Goal: Task Accomplishment & Management: Use online tool/utility

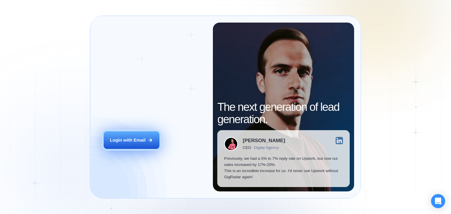
click at [125, 141] on div "Login with Email" at bounding box center [128, 140] width 36 height 6
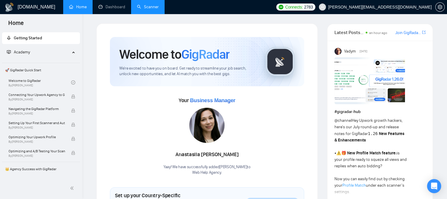
click at [138, 6] on link "Scanner" at bounding box center [148, 6] width 22 height 5
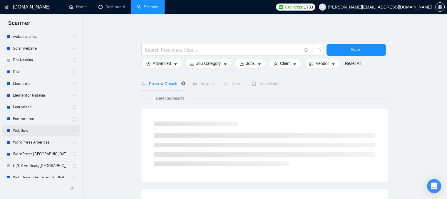
scroll to position [59, 0]
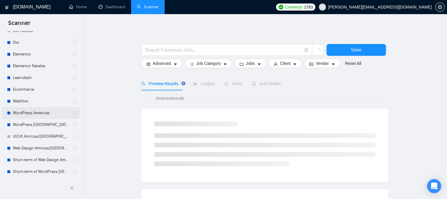
click at [42, 110] on link "WordPress Americas" at bounding box center [41, 113] width 56 height 12
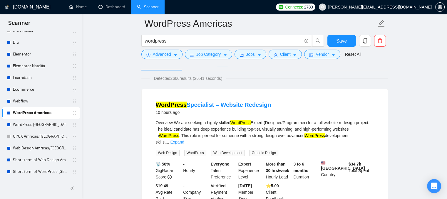
scroll to position [29, 0]
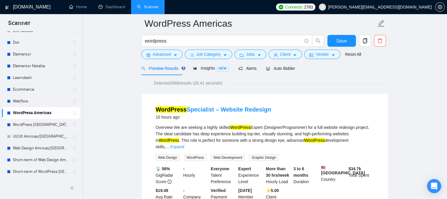
click at [389, 7] on span "[PERSON_NAME][EMAIL_ADDRESS][DOMAIN_NAME]" at bounding box center [379, 7] width 103 height 0
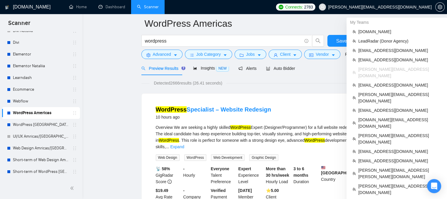
click at [385, 7] on span "[PERSON_NAME][EMAIL_ADDRESS][DOMAIN_NAME]" at bounding box center [379, 7] width 103 height 0
click at [366, 41] on span "LeadRadar (Donor Agency)" at bounding box center [399, 41] width 83 height 6
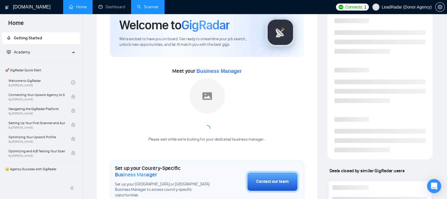
click at [143, 9] on link "Scanner" at bounding box center [148, 6] width 22 height 5
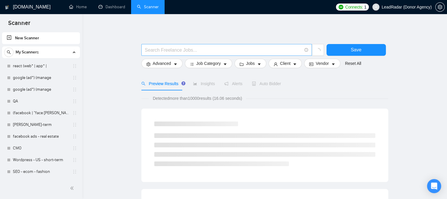
click at [159, 52] on input "text" at bounding box center [223, 49] width 157 height 7
type input "SAP"
click at [335, 50] on button "Save" at bounding box center [355, 50] width 59 height 12
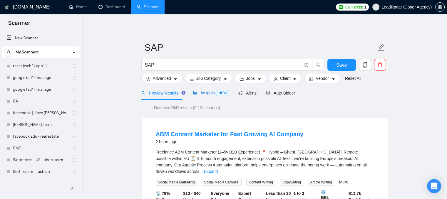
click at [204, 93] on span "Insights NEW" at bounding box center [211, 92] width 36 height 5
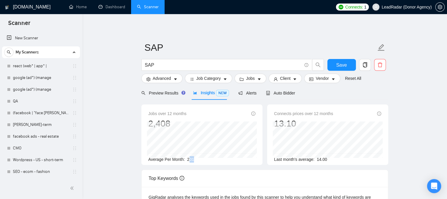
drag, startPoint x: 187, startPoint y: 161, endPoint x: 200, endPoint y: 159, distance: 13.2
click at [200, 159] on div "Average Per Month: 201" at bounding box center [201, 159] width 107 height 6
click at [198, 160] on div "Average Per Month: 201" at bounding box center [201, 159] width 107 height 6
drag, startPoint x: 198, startPoint y: 160, endPoint x: 187, endPoint y: 160, distance: 11.5
click at [187, 160] on div "Average Per Month: 201" at bounding box center [201, 159] width 107 height 6
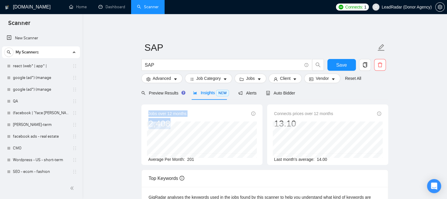
click at [162, 126] on div "Jobs over 12 months 2,408 [DATE] 187 Average Per Month: 201" at bounding box center [201, 135] width 121 height 61
drag, startPoint x: 193, startPoint y: 160, endPoint x: 183, endPoint y: 160, distance: 10.0
click at [183, 160] on div "Average Per Month: 201" at bounding box center [201, 159] width 107 height 6
drag, startPoint x: 326, startPoint y: 159, endPoint x: 316, endPoint y: 160, distance: 10.0
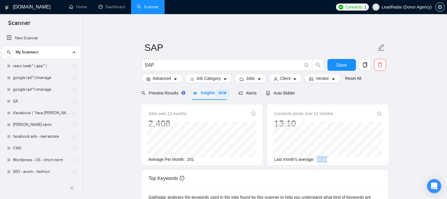
click at [316, 160] on div "Last month's average: 14.00" at bounding box center [327, 159] width 107 height 6
drag, startPoint x: 332, startPoint y: 115, endPoint x: 332, endPoint y: 112, distance: 3.0
click at [332, 112] on div "Connects prices over 12 months 13.10" at bounding box center [327, 119] width 107 height 19
click at [252, 81] on span "Jobs" at bounding box center [250, 78] width 9 height 6
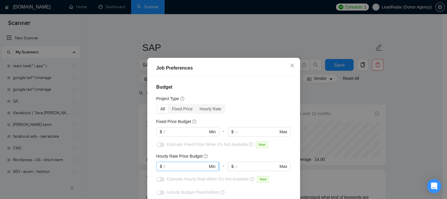
click at [177, 163] on input "text" at bounding box center [185, 166] width 44 height 6
drag, startPoint x: 166, startPoint y: 165, endPoint x: 157, endPoint y: 163, distance: 9.3
click at [157, 163] on span "$ 25 Min" at bounding box center [187, 166] width 63 height 9
type input "75"
click at [204, 154] on icon "question-circle" at bounding box center [206, 156] width 4 height 4
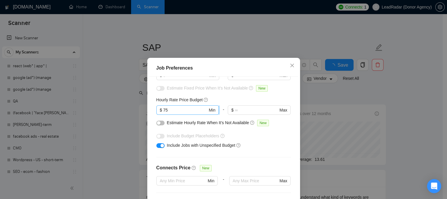
scroll to position [59, 0]
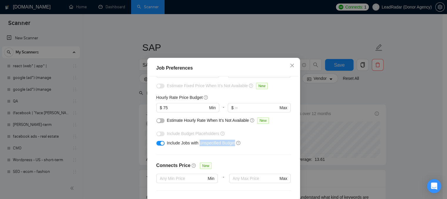
drag, startPoint x: 233, startPoint y: 142, endPoint x: 197, endPoint y: 146, distance: 36.0
click at [197, 146] on div "Include Jobs with Unspecified Budget" at bounding box center [223, 142] width 135 height 9
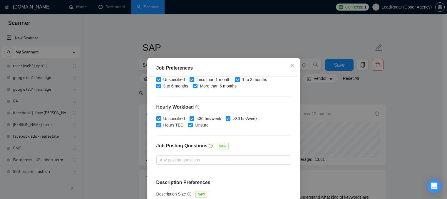
scroll to position [43, 0]
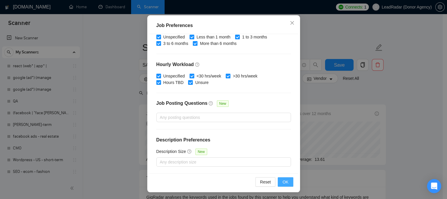
click at [284, 177] on button "OK" at bounding box center [285, 181] width 15 height 9
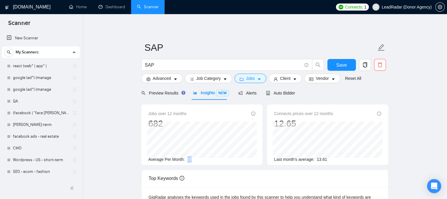
drag, startPoint x: 191, startPoint y: 158, endPoint x: 187, endPoint y: 159, distance: 4.5
click at [187, 159] on div "Average Per Month: 57" at bounding box center [201, 159] width 107 height 6
click at [152, 93] on span "Preview Results" at bounding box center [162, 93] width 42 height 5
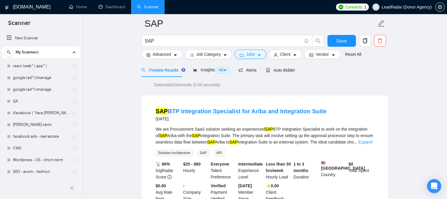
scroll to position [29, 0]
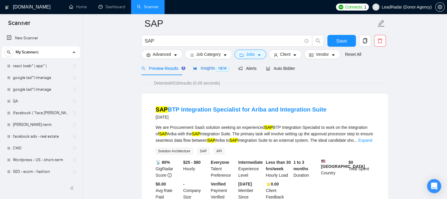
click at [201, 69] on span "Insights NEW" at bounding box center [211, 68] width 36 height 5
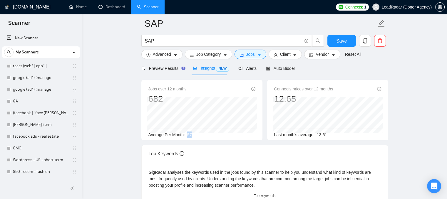
drag, startPoint x: 192, startPoint y: 133, endPoint x: 184, endPoint y: 133, distance: 7.9
click at [184, 133] on div "Average Per Month: 57" at bounding box center [201, 135] width 107 height 6
click at [278, 69] on span "Auto Bidder" at bounding box center [280, 68] width 29 height 5
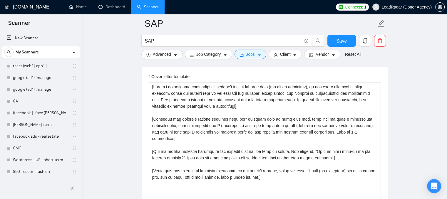
scroll to position [646, 0]
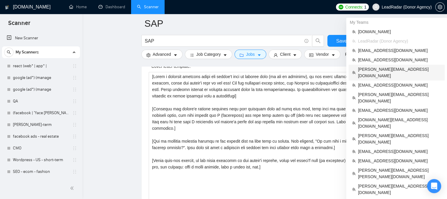
click at [389, 72] on span "[PERSON_NAME][EMAIL_ADDRESS][DOMAIN_NAME]" at bounding box center [399, 72] width 83 height 13
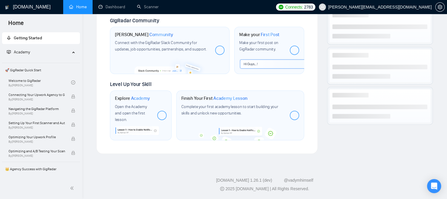
scroll to position [276, 0]
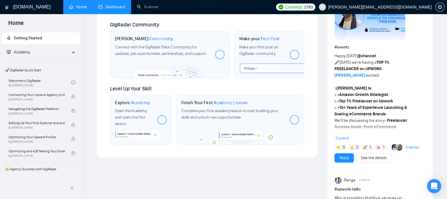
click at [110, 4] on link "Dashboard" at bounding box center [111, 6] width 27 height 5
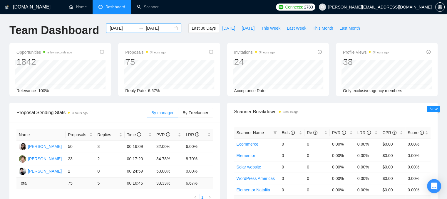
click at [121, 27] on input "[DATE]" at bounding box center [123, 28] width 27 height 6
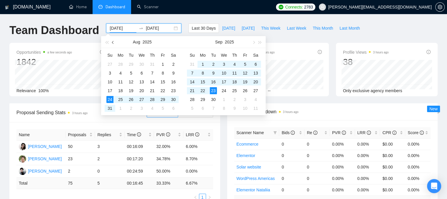
click at [114, 42] on span "button" at bounding box center [113, 42] width 3 height 3
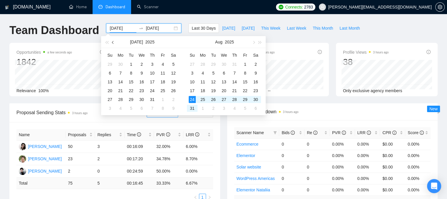
click at [114, 42] on span "button" at bounding box center [113, 42] width 3 height 3
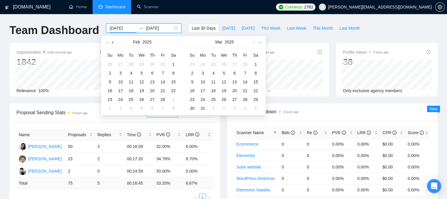
click at [114, 42] on span "button" at bounding box center [113, 42] width 3 height 3
type input "[DATE]"
click at [141, 65] on div "1" at bounding box center [141, 64] width 7 height 7
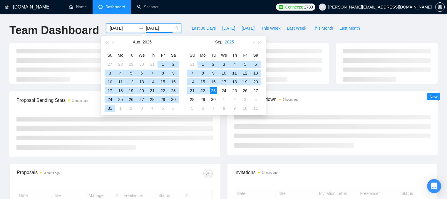
type input "[DATE]"
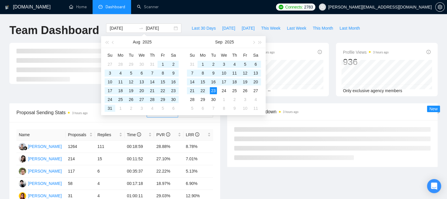
click at [281, 36] on div "Last 30 Days [DATE] [DATE] This Week Last Week This Month Last Month" at bounding box center [276, 33] width 182 height 19
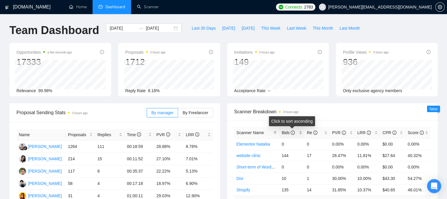
click at [301, 132] on div "Bids" at bounding box center [291, 133] width 21 height 6
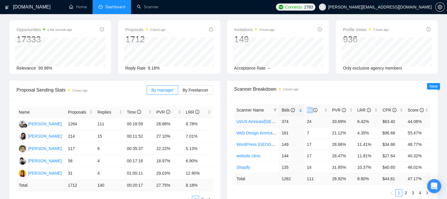
scroll to position [59, 0]
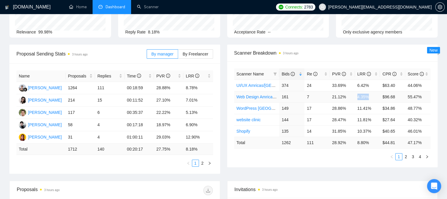
drag, startPoint x: 368, startPoint y: 97, endPoint x: 356, endPoint y: 98, distance: 11.5
click at [356, 98] on td "4.35%" at bounding box center [367, 96] width 25 height 11
drag, startPoint x: 368, startPoint y: 86, endPoint x: 357, endPoint y: 86, distance: 10.9
click at [357, 86] on td "6.42%" at bounding box center [367, 85] width 25 height 11
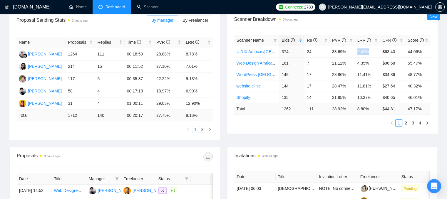
scroll to position [118, 0]
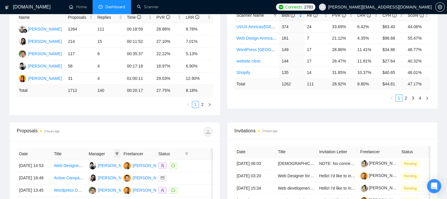
click at [118, 154] on icon "filter" at bounding box center [116, 153] width 3 height 3
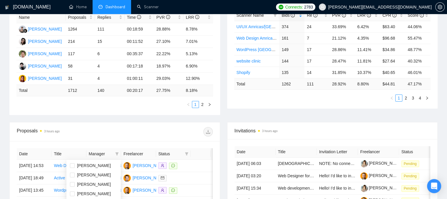
scroll to position [176, 0]
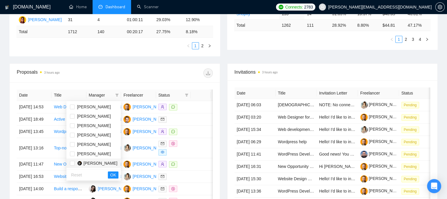
click at [95, 165] on span "[PERSON_NAME]" at bounding box center [100, 163] width 34 height 5
checkbox input "true"
click at [111, 175] on span "OK" at bounding box center [113, 175] width 6 height 6
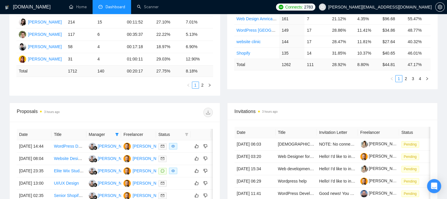
scroll to position [147, 0]
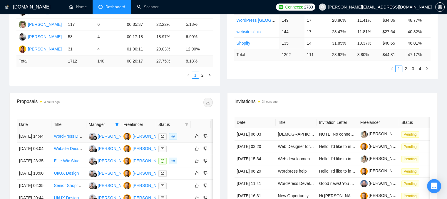
click at [182, 140] on div at bounding box center [173, 136] width 30 height 7
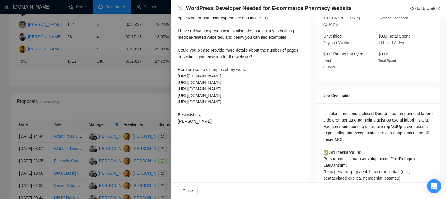
scroll to position [118, 0]
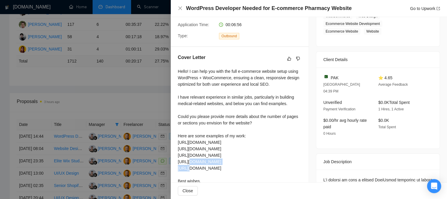
drag, startPoint x: 177, startPoint y: 154, endPoint x: 226, endPoint y: 150, distance: 48.4
click at [221, 157] on div "Hello! I can help you with the full e-commerce website setup using WordPress + …" at bounding box center [240, 129] width 124 height 123
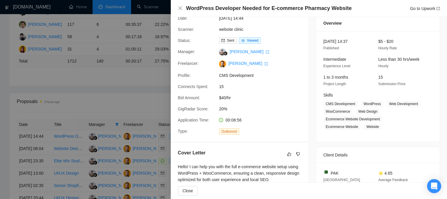
scroll to position [59, 0]
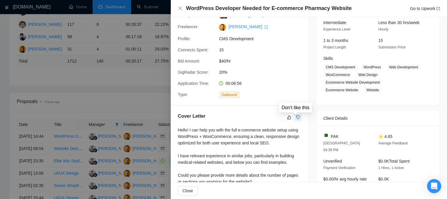
click at [296, 119] on icon "dislike" at bounding box center [298, 117] width 4 height 4
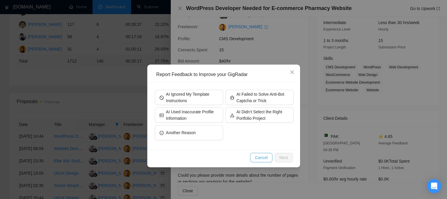
click at [259, 157] on span "Cancel" at bounding box center [261, 158] width 13 height 6
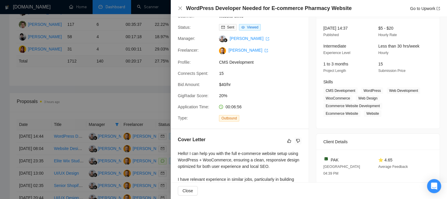
scroll to position [0, 0]
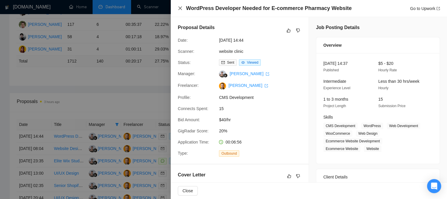
click at [180, 7] on icon "close" at bounding box center [180, 8] width 5 height 5
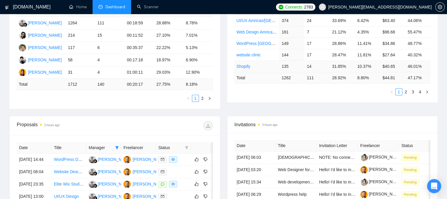
scroll to position [88, 0]
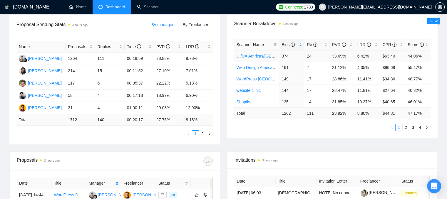
click at [256, 56] on link "UI/UX Amricas/[GEOGRAPHIC_DATA]/[GEOGRAPHIC_DATA]" at bounding box center [294, 56] width 115 height 5
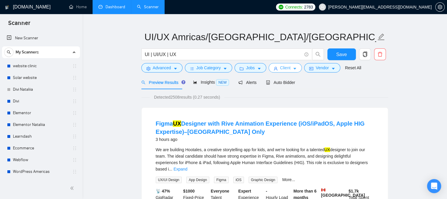
click at [286, 69] on span "Client" at bounding box center [285, 68] width 11 height 6
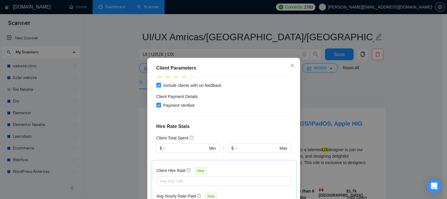
scroll to position [147, 0]
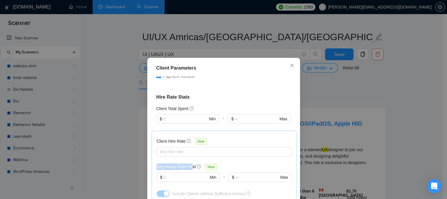
drag, startPoint x: 154, startPoint y: 150, endPoint x: 189, endPoint y: 151, distance: 35.0
click at [189, 164] on h5 "Avg Hourly Rate Paid" at bounding box center [176, 167] width 39 height 6
click at [180, 174] on input "text" at bounding box center [185, 177] width 45 height 6
click at [289, 63] on span "Close" at bounding box center [292, 66] width 16 height 16
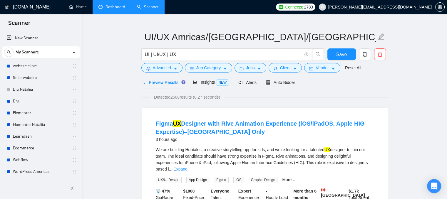
click at [110, 9] on link "Dashboard" at bounding box center [111, 6] width 27 height 5
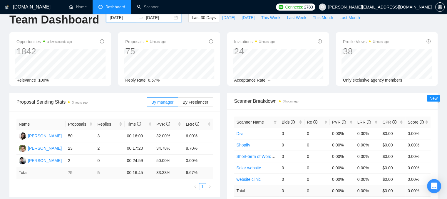
click at [116, 18] on input "[DATE]" at bounding box center [123, 17] width 27 height 6
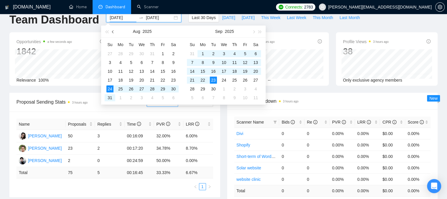
click at [113, 31] on span "button" at bounding box center [113, 31] width 3 height 3
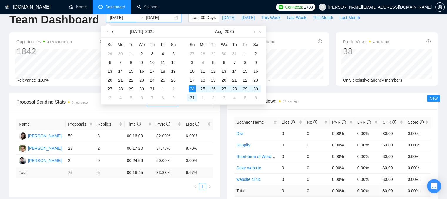
click at [113, 31] on span "button" at bounding box center [113, 31] width 3 height 3
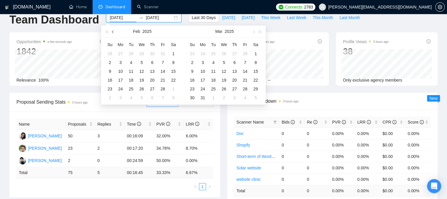
click at [113, 31] on span "button" at bounding box center [113, 31] width 3 height 3
type input "[DATE]"
click at [143, 51] on div "1" at bounding box center [141, 53] width 7 height 7
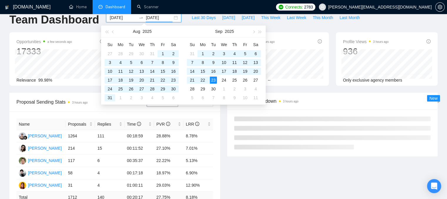
click at [332, 79] on div "Profile Views 3 hours ago 936 Only exclusive agency members" at bounding box center [386, 58] width 109 height 53
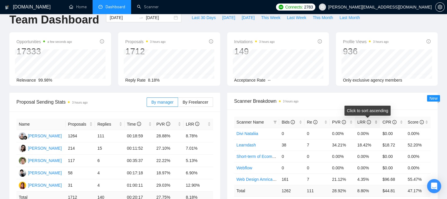
click at [378, 123] on div "LRR" at bounding box center [367, 122] width 21 height 6
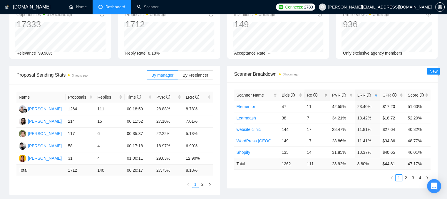
scroll to position [40, 0]
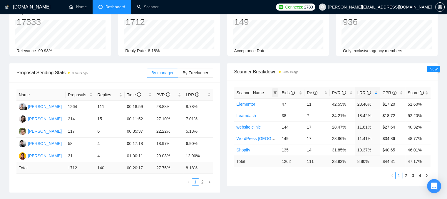
click at [275, 91] on icon "filter" at bounding box center [275, 93] width 4 height 4
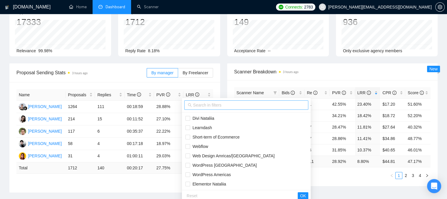
click at [218, 105] on input "text" at bounding box center [249, 105] width 112 height 6
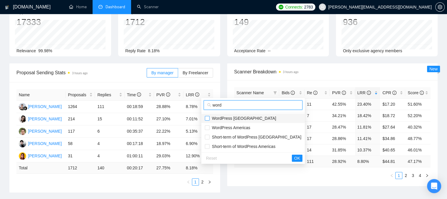
type input "word"
click at [207, 118] on input "checkbox" at bounding box center [207, 118] width 5 height 5
checkbox input "true"
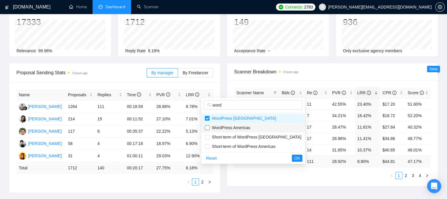
click at [207, 127] on input "checkbox" at bounding box center [207, 127] width 5 height 5
checkbox input "true"
click at [292, 156] on button "OK" at bounding box center [297, 158] width 11 height 7
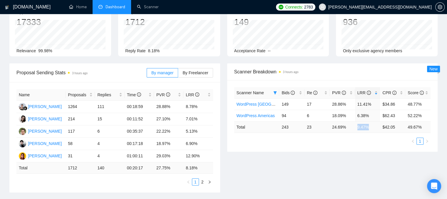
drag, startPoint x: 357, startPoint y: 127, endPoint x: 369, endPoint y: 128, distance: 11.8
click at [369, 128] on td "9.47 %" at bounding box center [367, 126] width 25 height 11
drag, startPoint x: 356, startPoint y: 114, endPoint x: 369, endPoint y: 116, distance: 12.7
click at [369, 116] on td "6.38%" at bounding box center [367, 115] width 25 height 11
drag, startPoint x: 383, startPoint y: 115, endPoint x: 397, endPoint y: 118, distance: 14.3
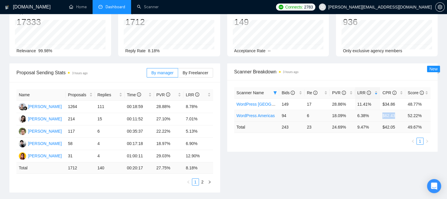
click at [397, 118] on td "$62.43" at bounding box center [392, 115] width 25 height 11
click at [245, 103] on link "WordPress [GEOGRAPHIC_DATA]" at bounding box center [269, 104] width 64 height 5
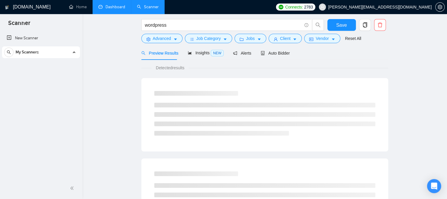
scroll to position [11, 0]
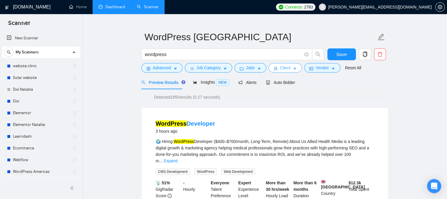
click at [290, 69] on button "Client" at bounding box center [285, 67] width 33 height 9
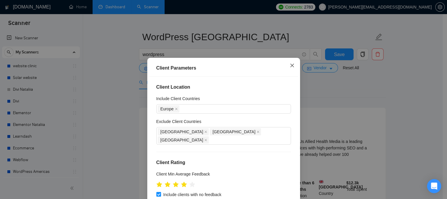
click at [290, 68] on span "Close" at bounding box center [292, 66] width 16 height 16
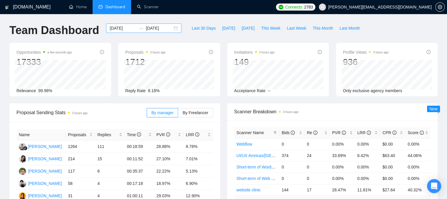
click at [116, 29] on input "[DATE]" at bounding box center [123, 28] width 27 height 6
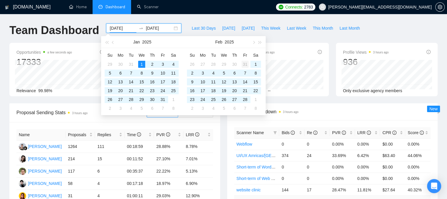
type input "[DATE]"
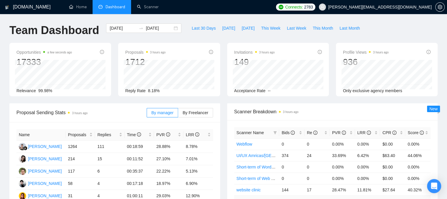
click at [304, 100] on div "Opportunities a few seconds ago 17333 Relevance 99.98% Proposals 3 hours ago 17…" at bounding box center [223, 73] width 435 height 61
click at [275, 133] on icon "filter" at bounding box center [275, 132] width 3 height 3
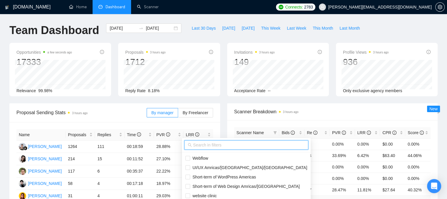
click at [226, 145] on input "text" at bounding box center [249, 145] width 112 height 6
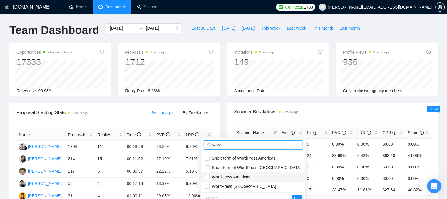
type input "word"
click at [210, 177] on span "WordPress Americas" at bounding box center [229, 177] width 41 height 5
checkbox input "true"
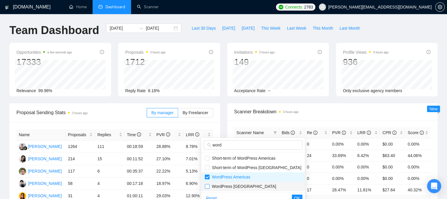
click at [208, 186] on input "checkbox" at bounding box center [207, 186] width 5 height 5
checkbox input "true"
click at [294, 196] on span "OK" at bounding box center [297, 198] width 6 height 6
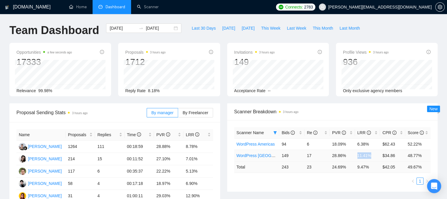
drag, startPoint x: 357, startPoint y: 157, endPoint x: 372, endPoint y: 157, distance: 15.3
click at [372, 157] on td "11.41%" at bounding box center [367, 155] width 25 height 11
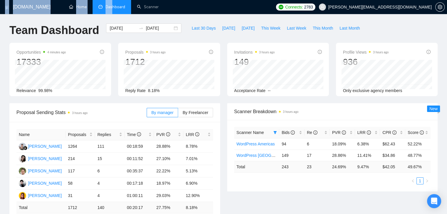
drag, startPoint x: 113, startPoint y: 6, endPoint x: 76, endPoint y: -6, distance: 38.3
click at [76, 0] on html "[DOMAIN_NAME] Home Dashboard Scanner Connects: 2783 [PERSON_NAME][EMAIL_ADDRESS…" at bounding box center [223, 107] width 447 height 214
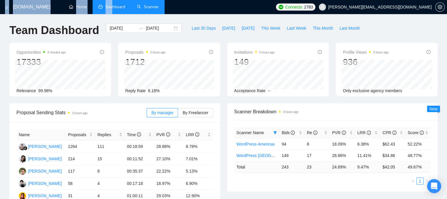
click at [143, 9] on link "Scanner" at bounding box center [148, 6] width 22 height 5
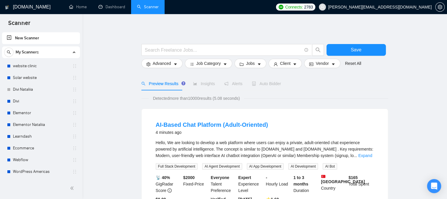
click at [381, 7] on span "[PERSON_NAME][EMAIL_ADDRESS][DOMAIN_NAME]" at bounding box center [379, 7] width 103 height 0
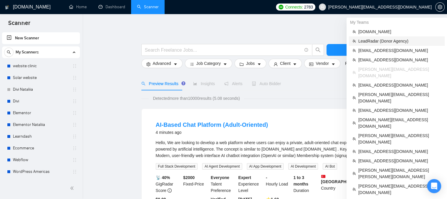
click at [370, 39] on span "LeadRadar (Donor Agency)" at bounding box center [399, 41] width 83 height 6
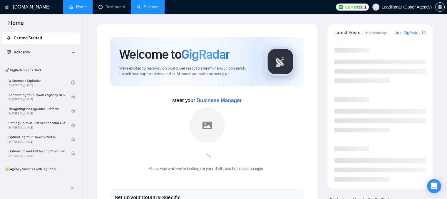
click at [152, 7] on link "Scanner" at bounding box center [148, 6] width 22 height 5
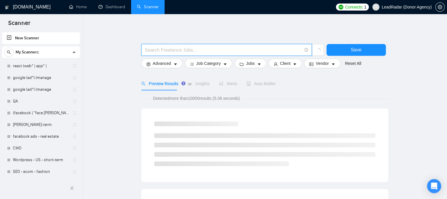
click at [147, 49] on input "text" at bounding box center [223, 49] width 157 height 7
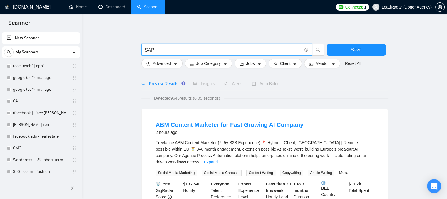
drag, startPoint x: 159, startPoint y: 50, endPoint x: 152, endPoint y: 49, distance: 6.5
click at [152, 49] on input "SAP |" at bounding box center [223, 49] width 157 height 7
type input "SAP"
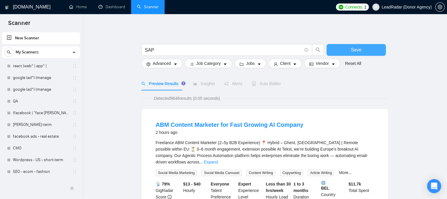
click at [341, 50] on button "Save" at bounding box center [355, 50] width 59 height 12
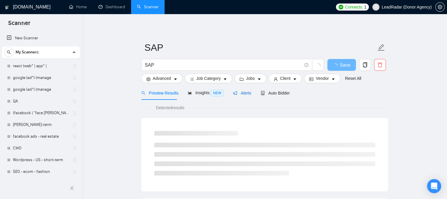
click at [234, 92] on icon "notification" at bounding box center [235, 93] width 4 height 4
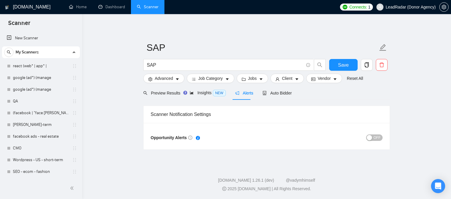
click at [372, 140] on div "button" at bounding box center [369, 137] width 5 height 5
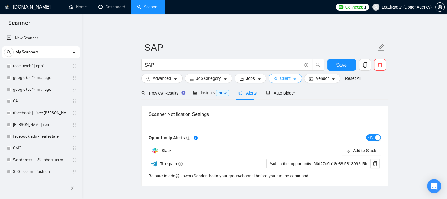
click at [285, 78] on span "Client" at bounding box center [285, 78] width 11 height 6
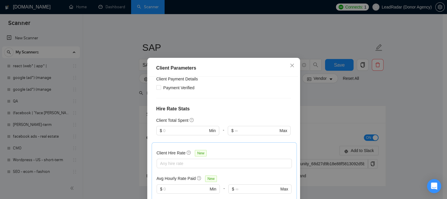
scroll to position [147, 0]
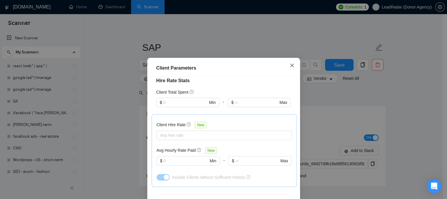
click at [290, 67] on icon "close" at bounding box center [292, 65] width 5 height 5
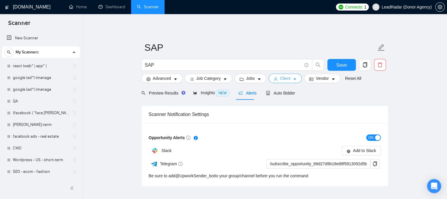
click at [274, 80] on icon "user" at bounding box center [276, 79] width 4 height 4
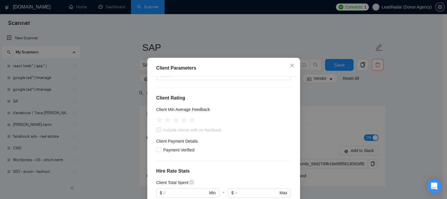
scroll to position [59, 0]
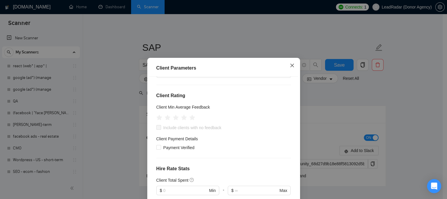
click at [290, 67] on icon "close" at bounding box center [292, 65] width 5 height 5
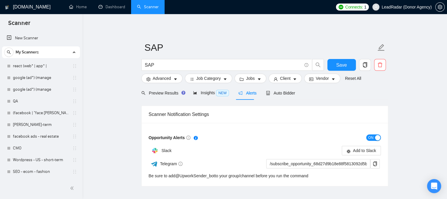
click at [138, 70] on main "SAP SAP Save Advanced Job Category Jobs Client Vendor Reset All Preview Results…" at bounding box center [265, 105] width 346 height 163
